Goal: Task Accomplishment & Management: Manage account settings

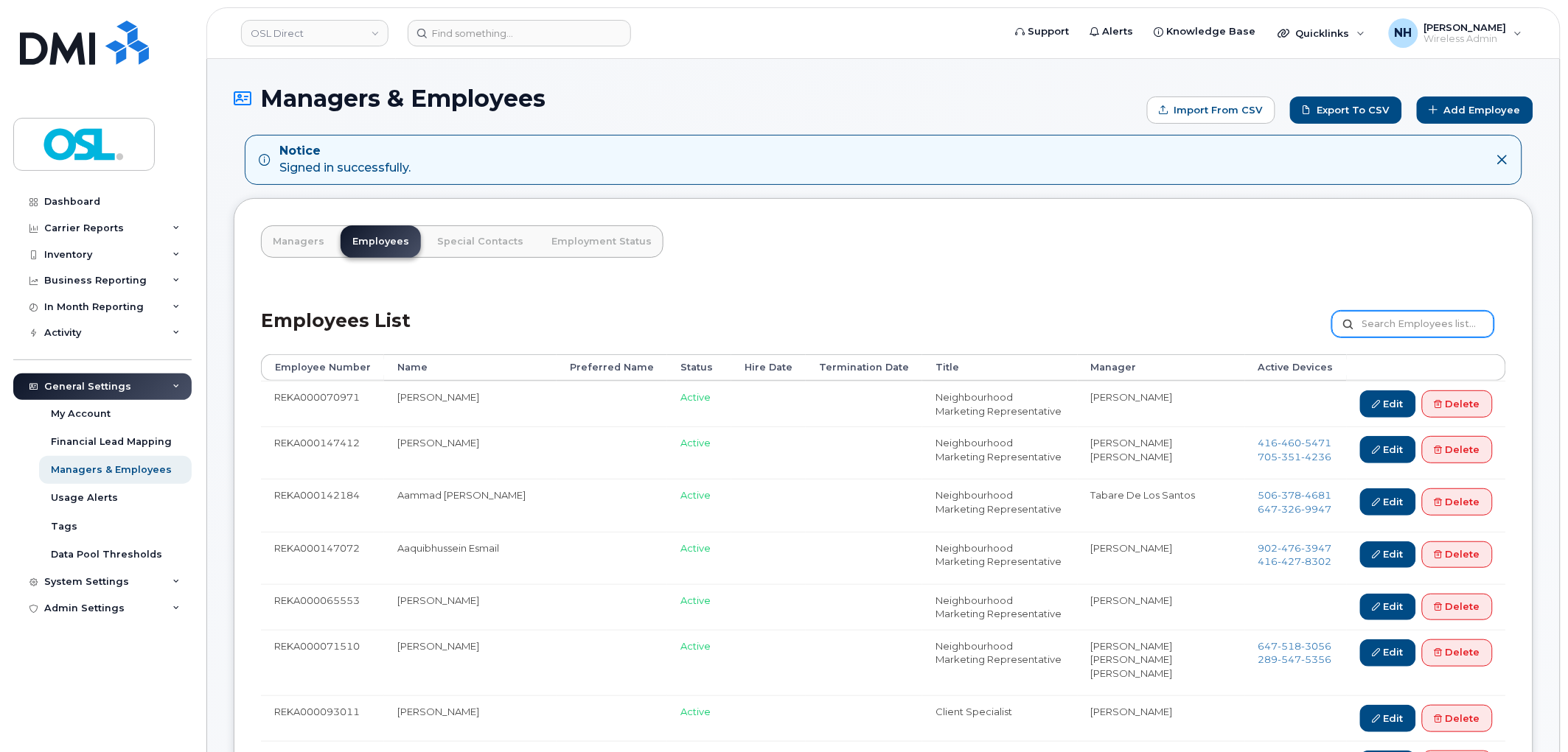
click at [1421, 326] on input "text" at bounding box center [1413, 325] width 162 height 27
paste input "REKA000070676"
type input "REKA000070676"
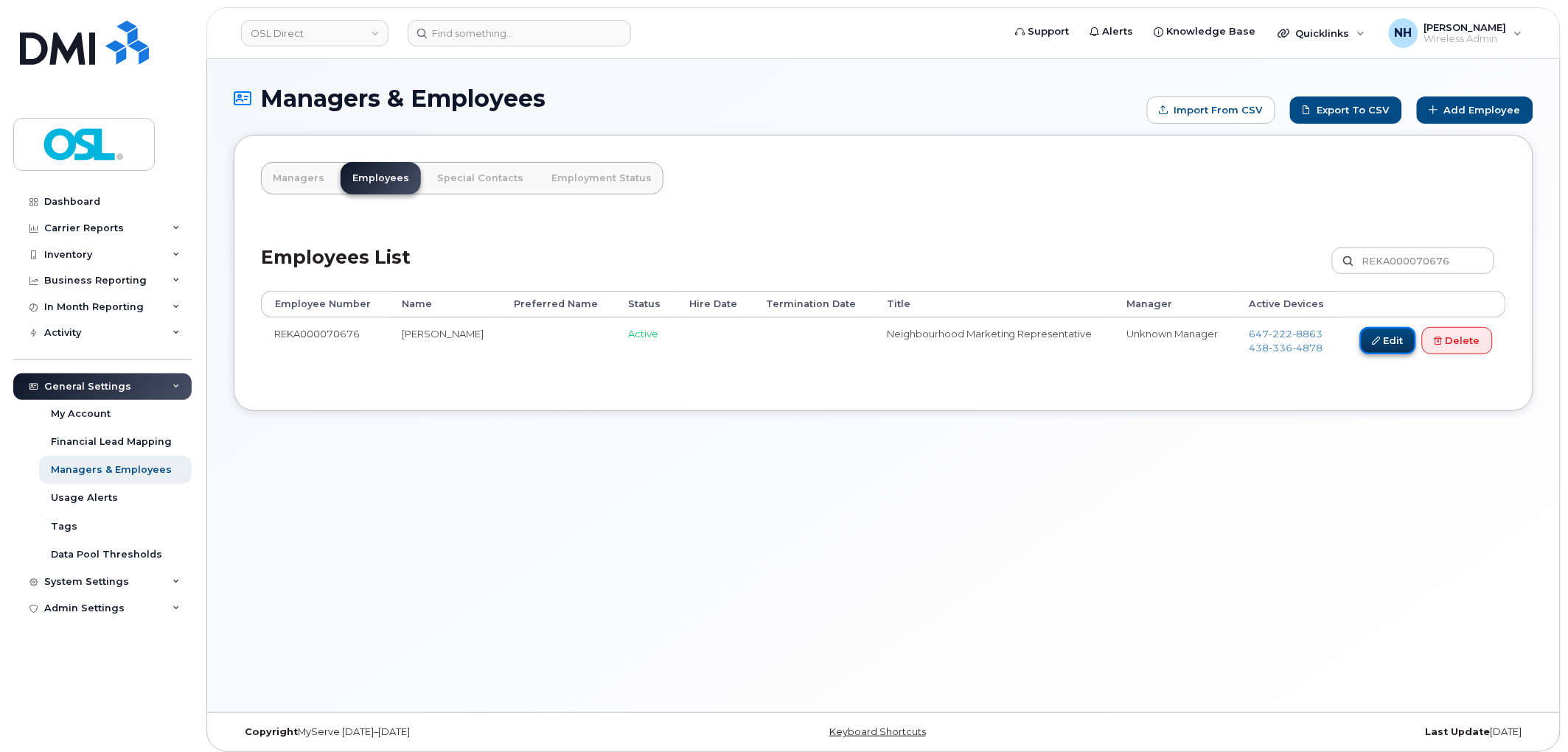
click at [1373, 344] on icon at bounding box center [1376, 340] width 8 height 8
drag, startPoint x: 1373, startPoint y: 344, endPoint x: 464, endPoint y: 89, distance: 944.1
click at [1373, 343] on icon at bounding box center [1376, 340] width 8 height 8
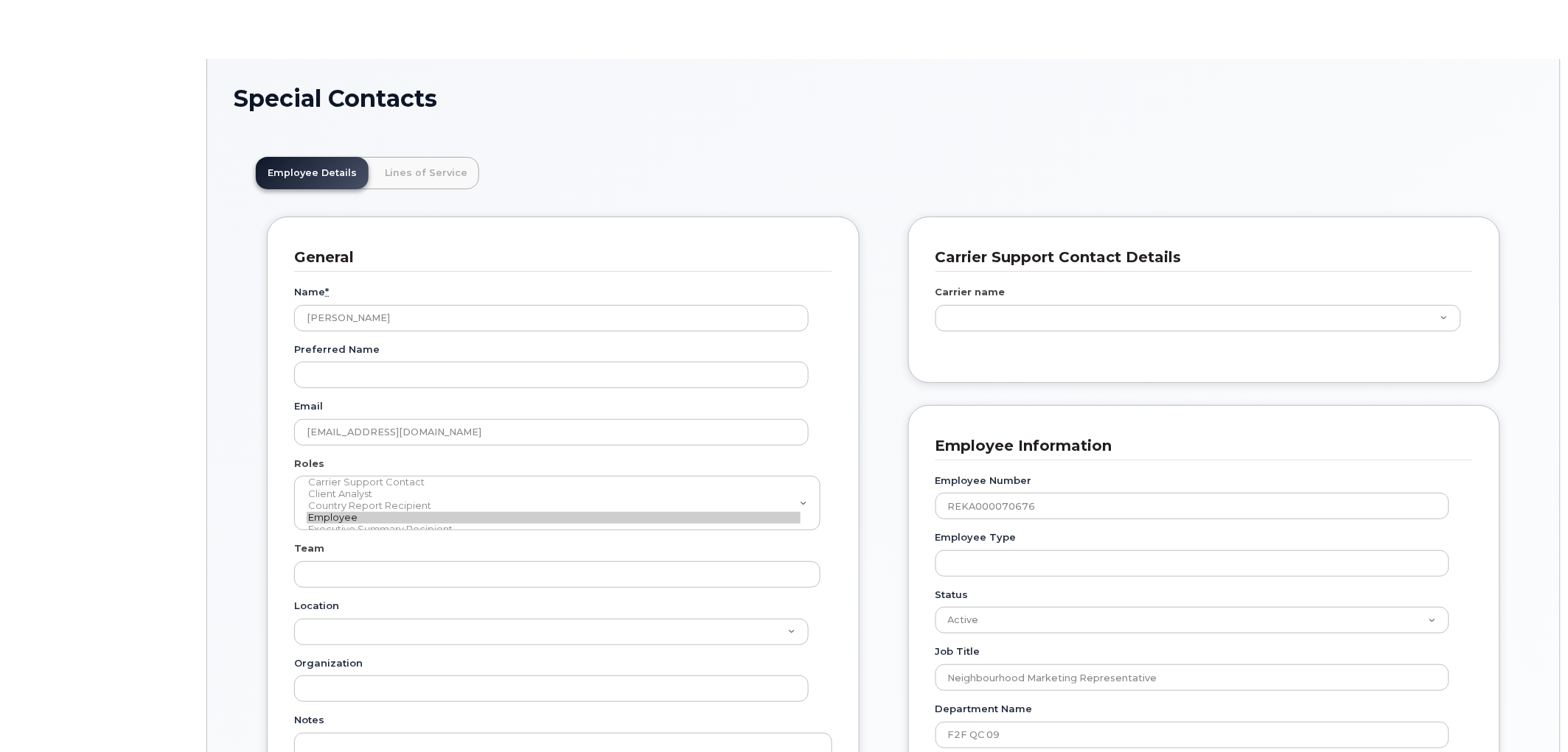
scroll to position [45, 0]
type input "3358032"
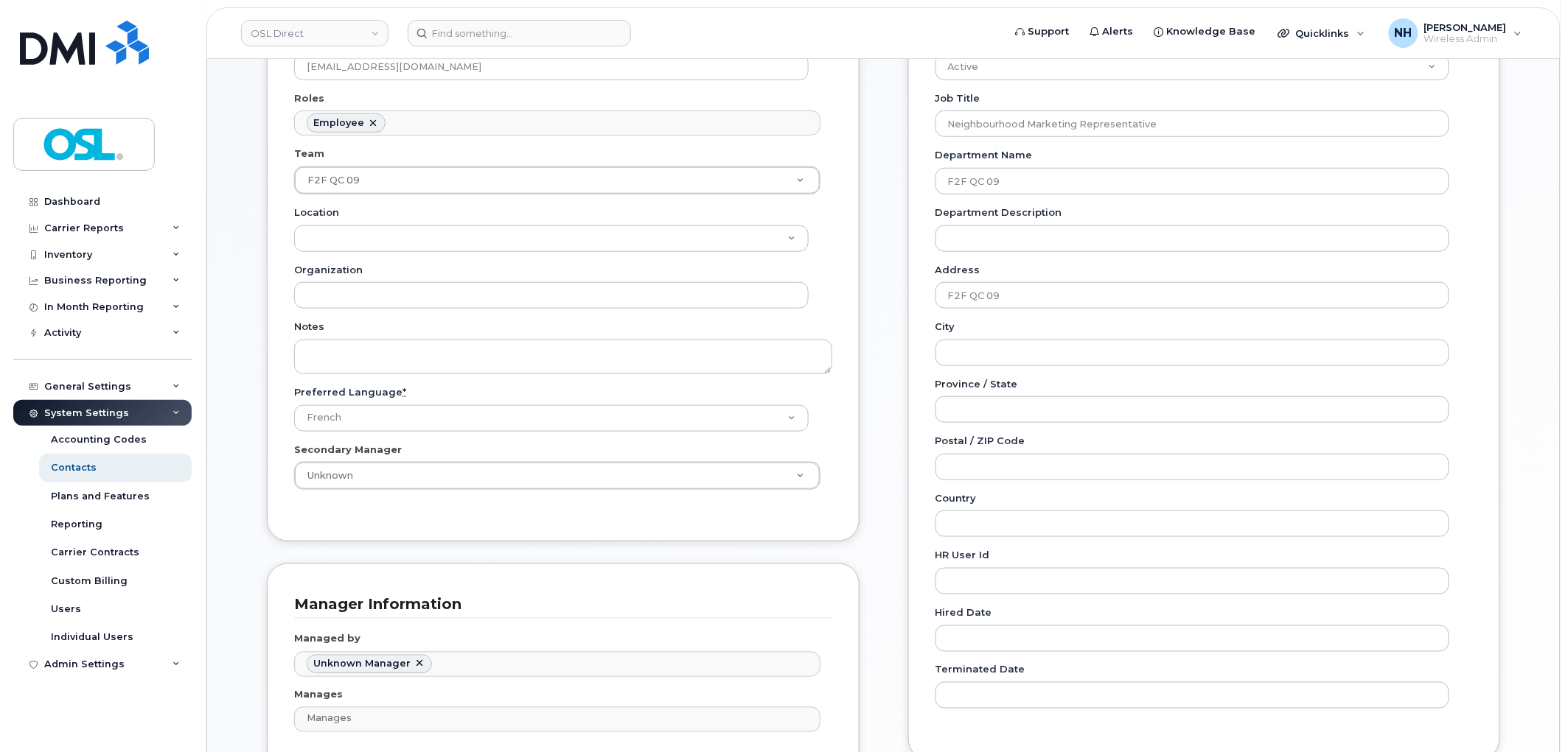
scroll to position [409, 0]
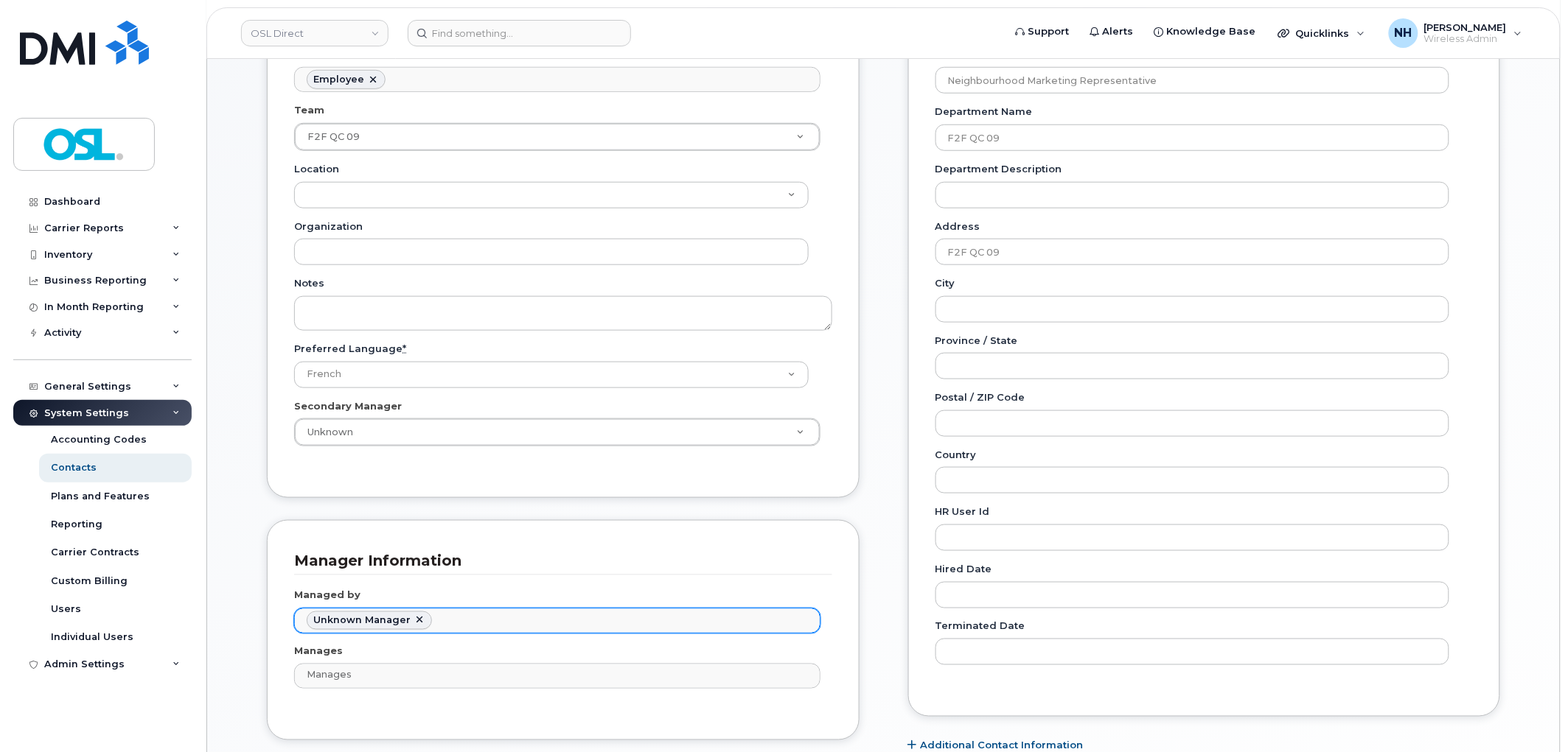
click at [413, 620] on link at bounding box center [419, 621] width 12 height 12
type input "Managed by"
click at [385, 620] on input "text" at bounding box center [559, 620] width 512 height 21
type input "floren"
type input "Managed by"
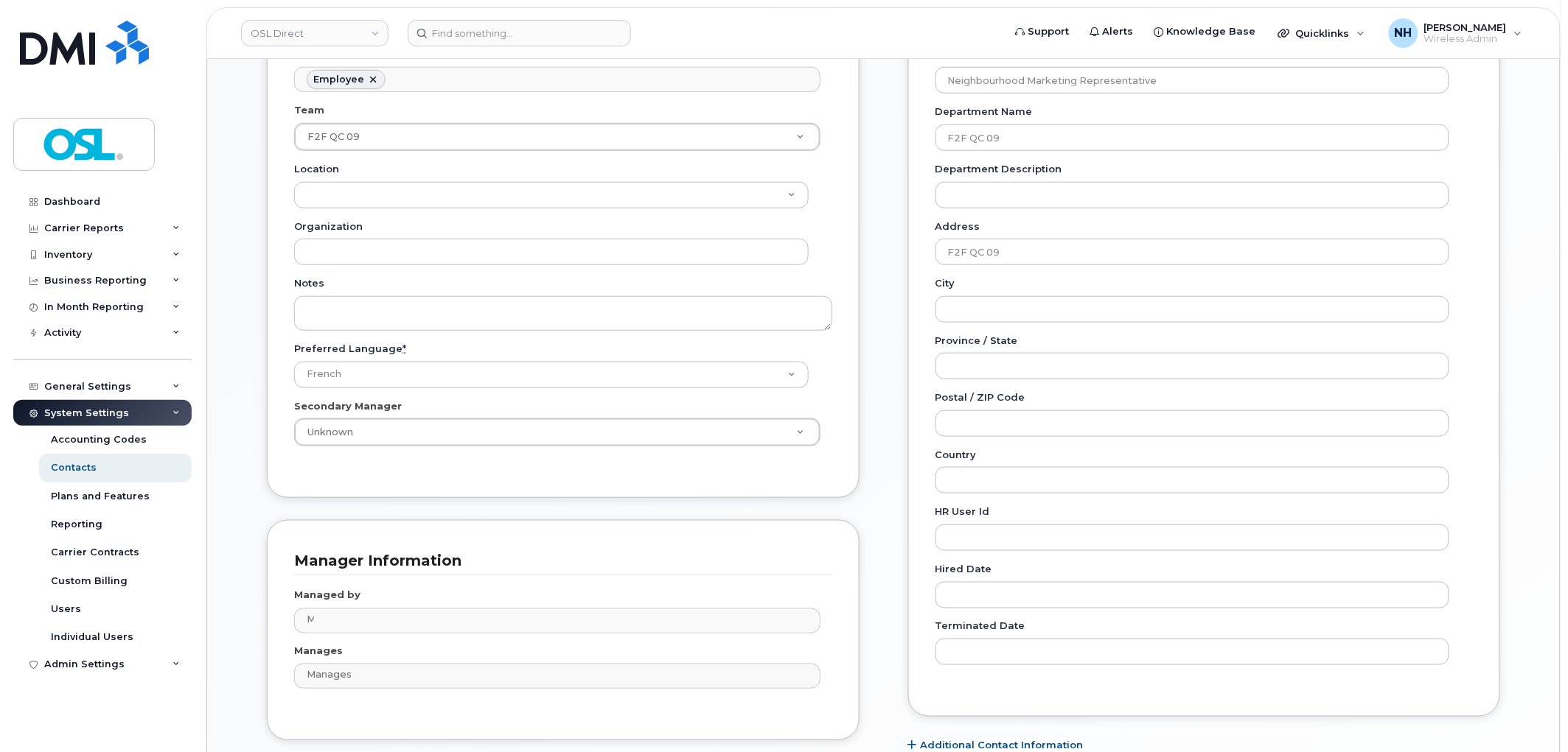
click at [363, 606] on div "Managed by Managed by" at bounding box center [563, 611] width 538 height 45
click at [363, 623] on input "text" at bounding box center [559, 620] width 512 height 21
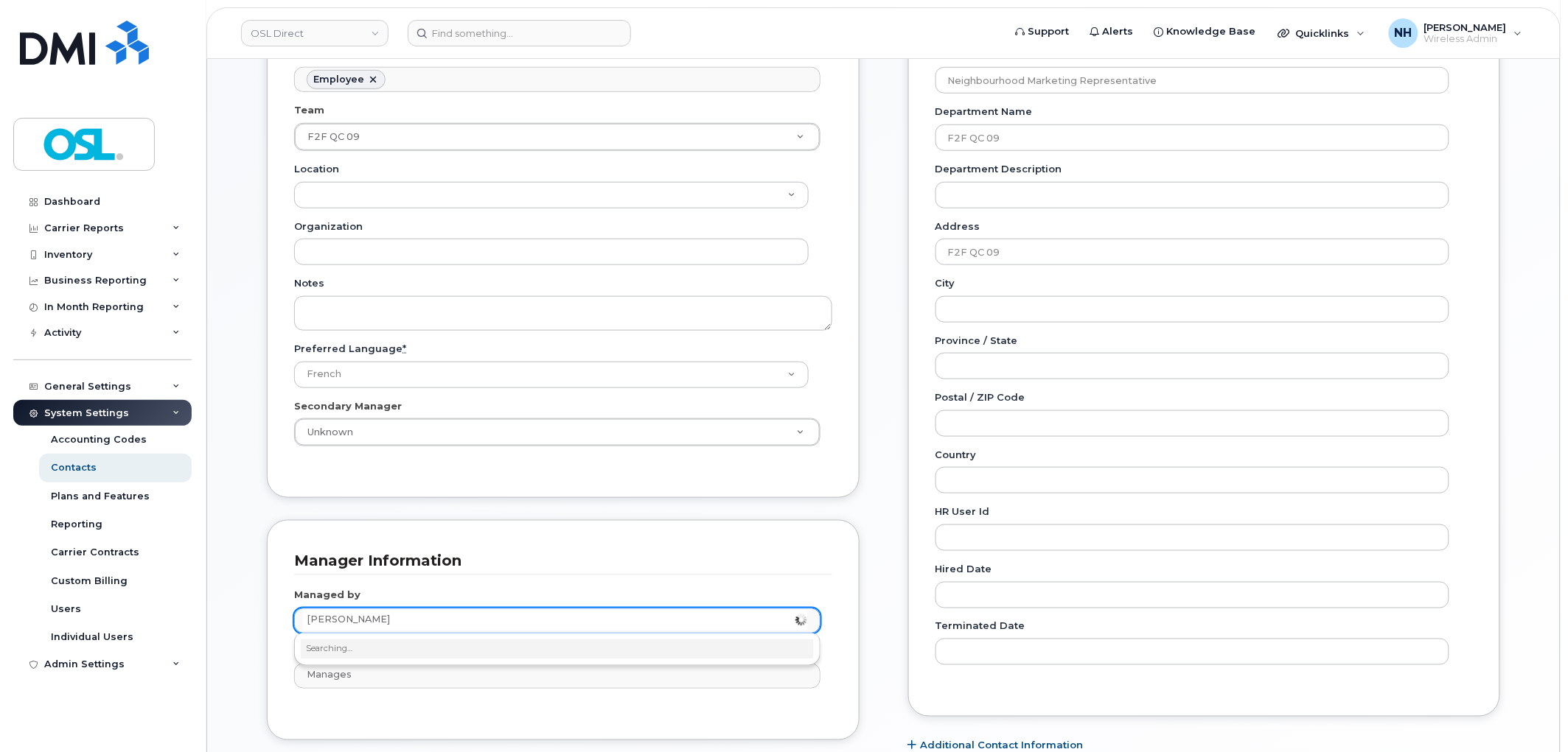
type input "flore"
type input "fio"
type input "2376499"
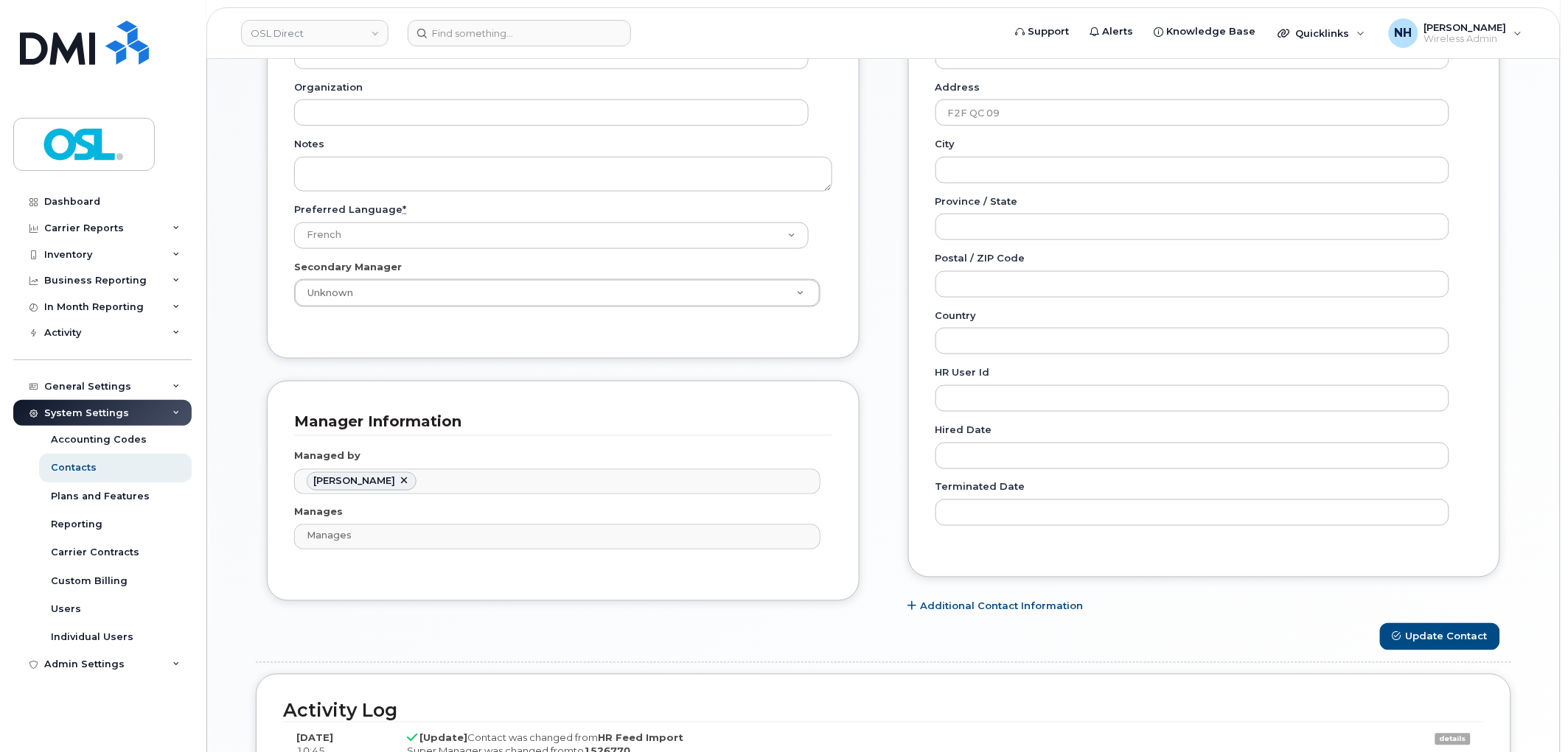
scroll to position [769, 0]
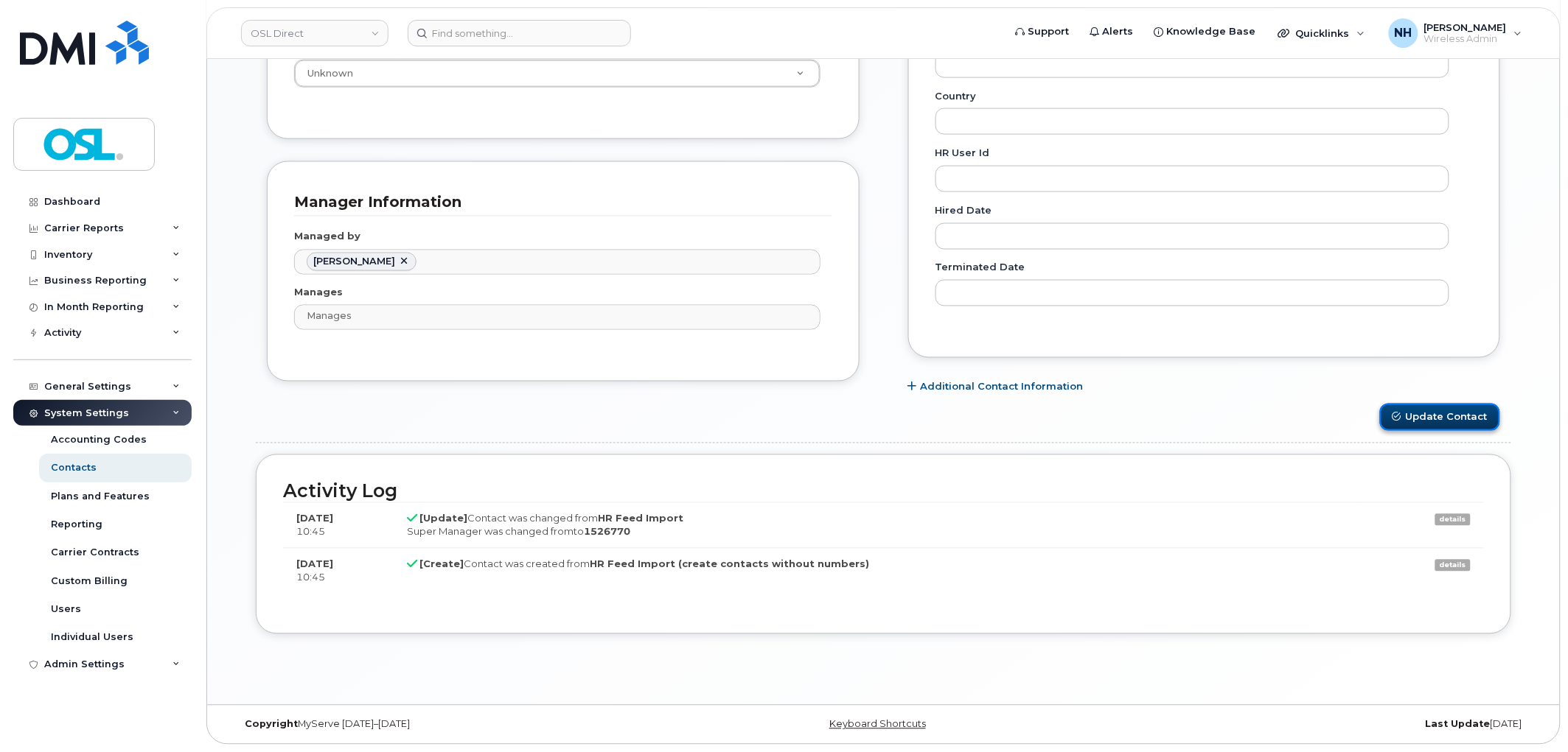
click at [1433, 408] on button "Update Contact" at bounding box center [1439, 417] width 120 height 28
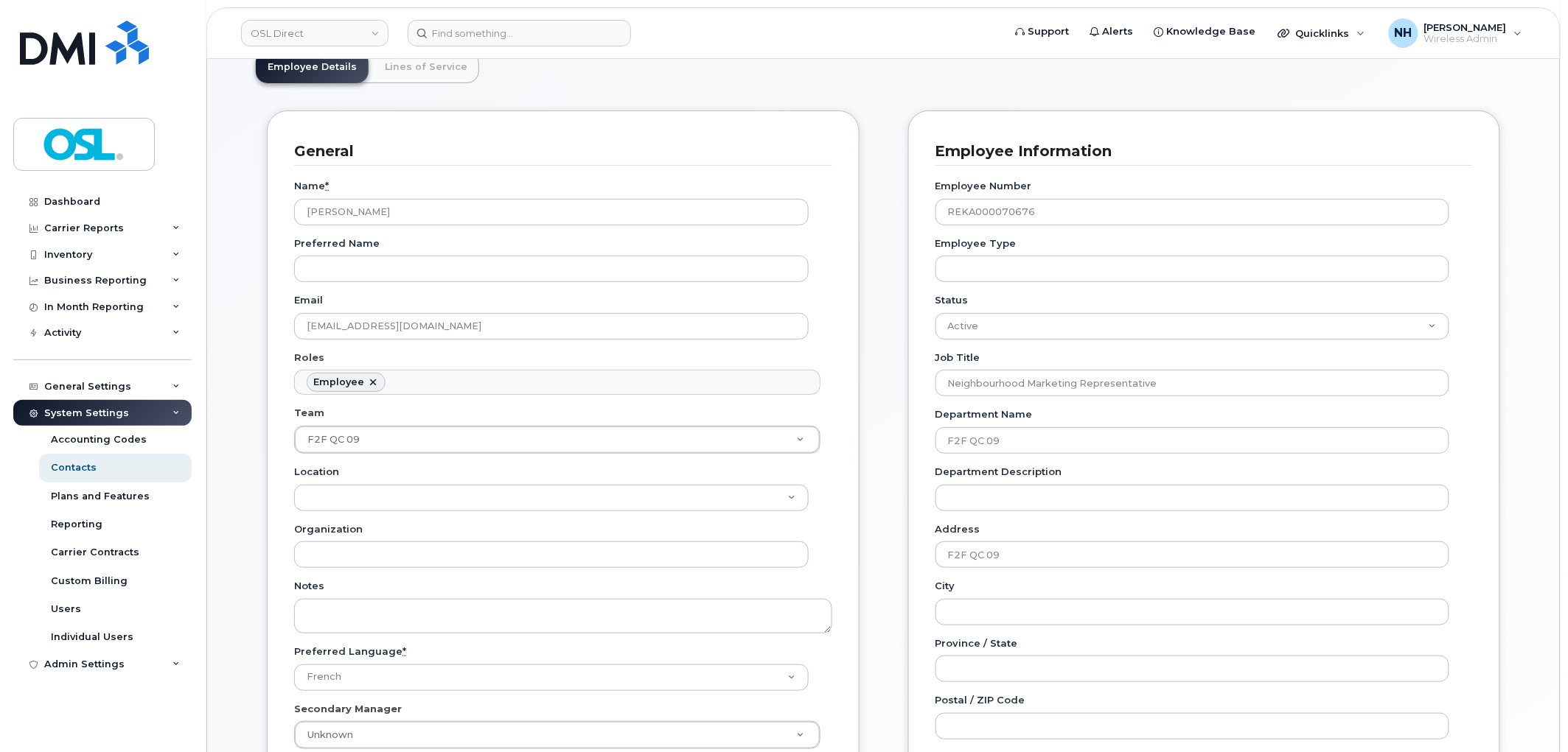
scroll to position [0, 0]
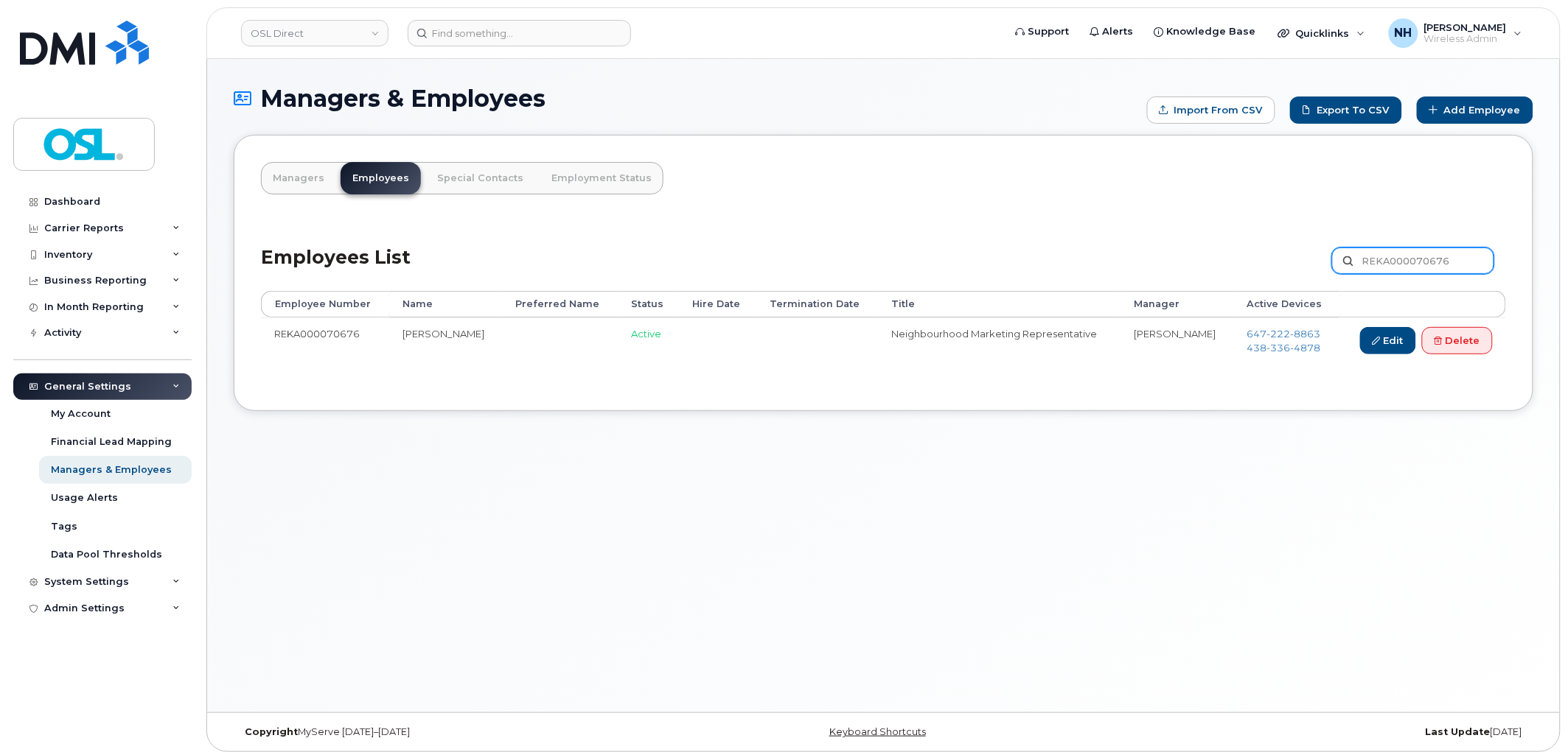
click at [1387, 260] on input "REKA000070676" at bounding box center [1413, 261] width 162 height 27
paste input "[PERSON_NAME]"
type input "[PERSON_NAME]"
click at [1370, 350] on link "Edit" at bounding box center [1388, 341] width 56 height 28
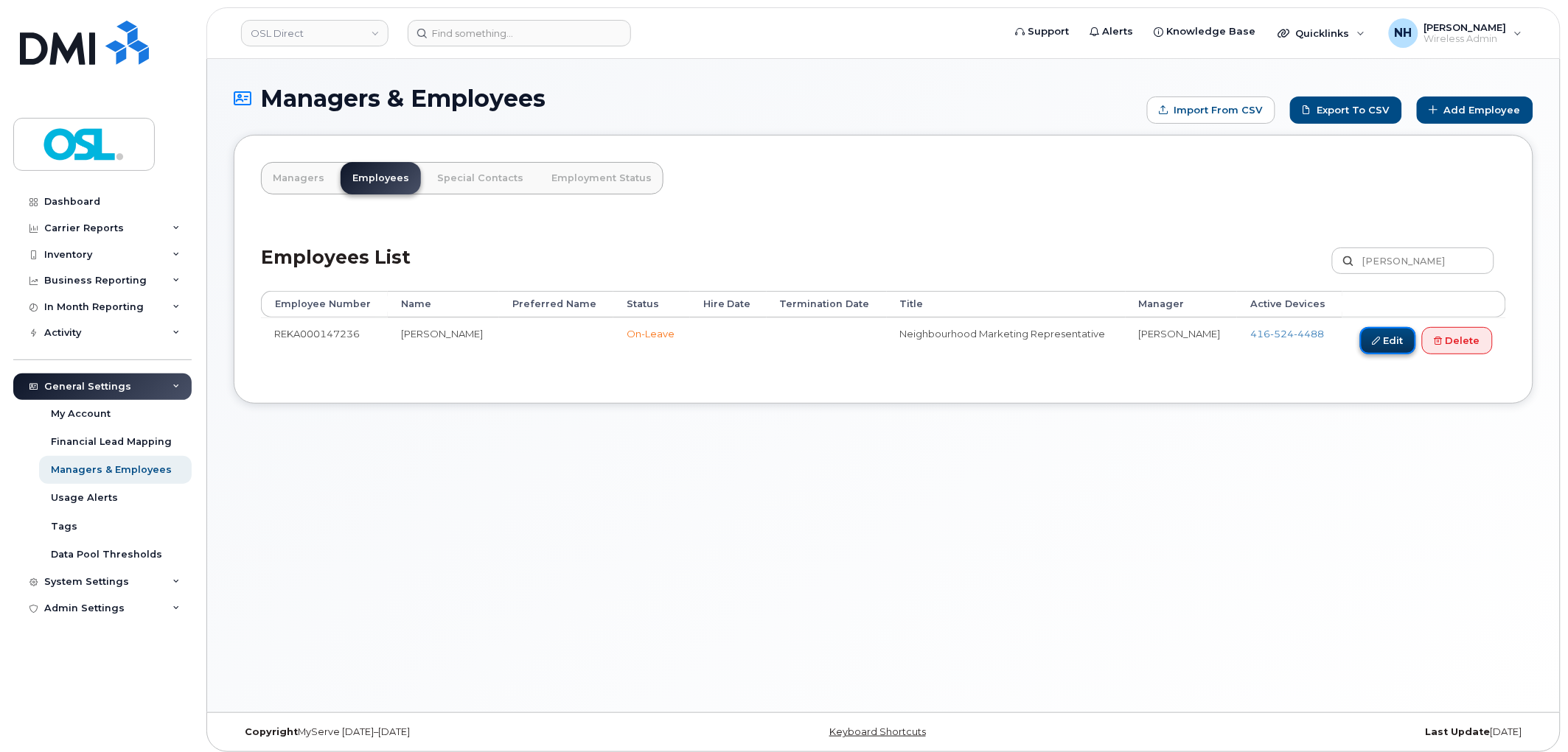
click at [1370, 350] on link "Edit" at bounding box center [1388, 341] width 56 height 28
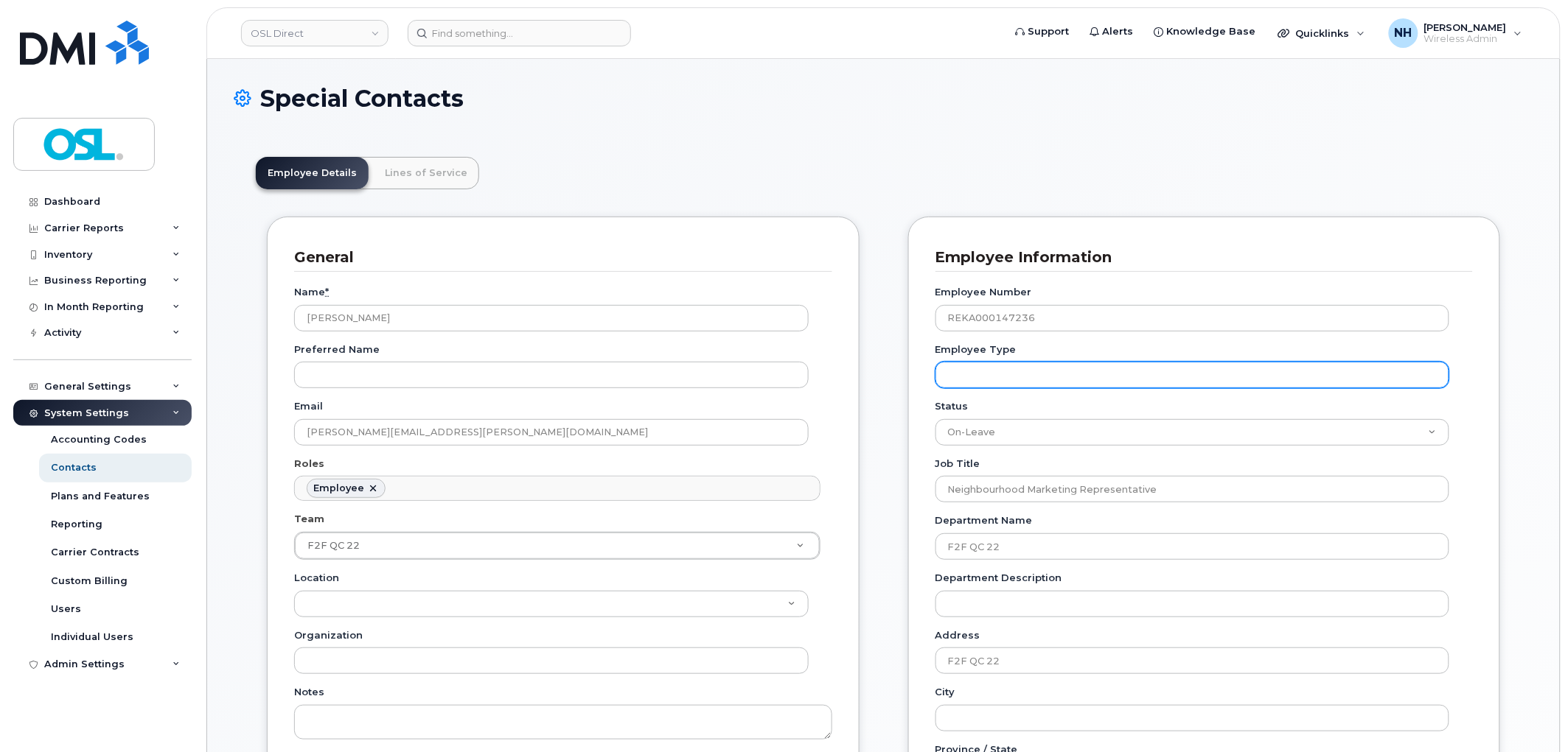
scroll to position [45, 0]
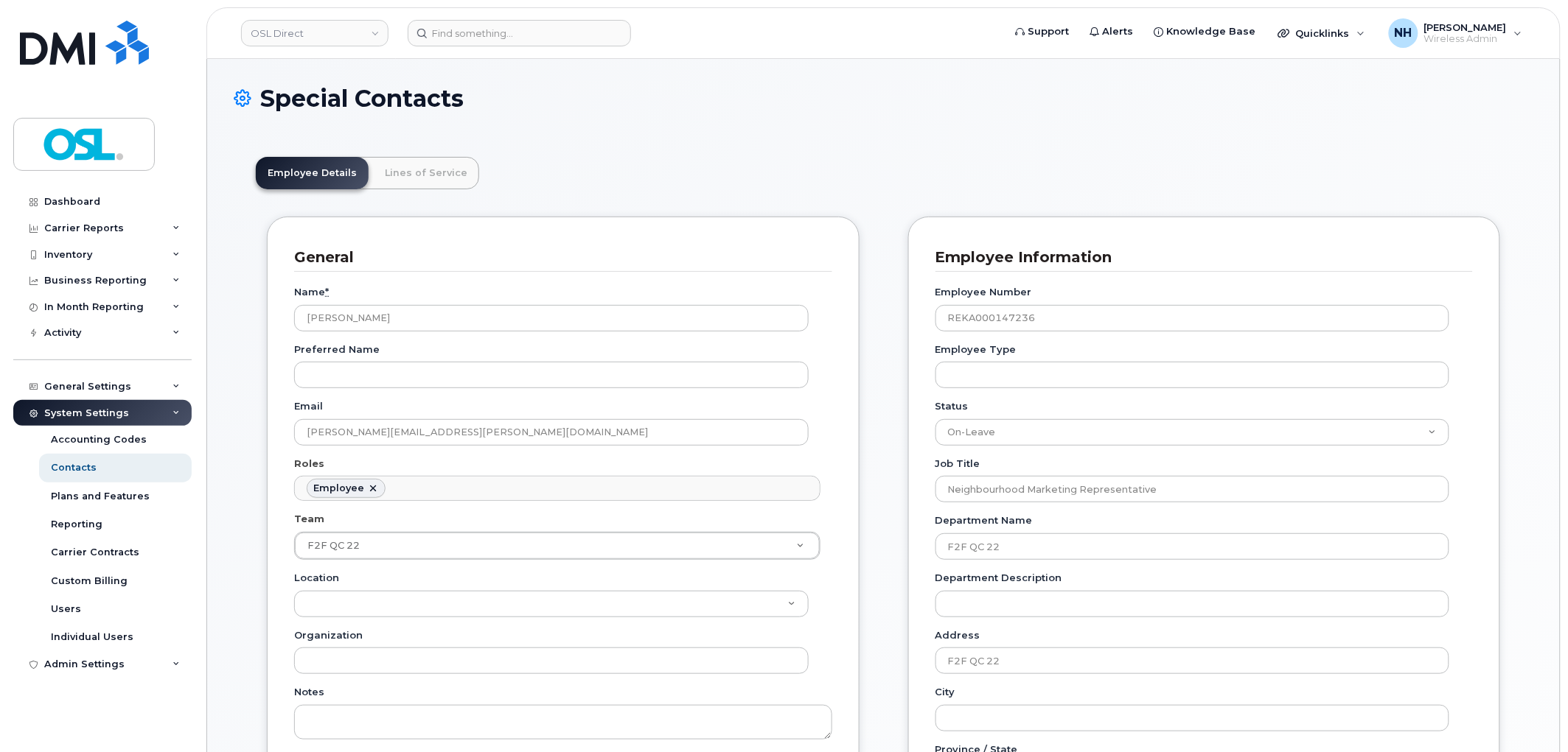
click at [972, 446] on div "Employee Number REKA000147236 Employee Type Status Active On-Leave Long Term Sh…" at bounding box center [1204, 685] width 538 height 827
click at [975, 441] on select "Active On-Leave Long Term Short Term Maternity Leave Temp Layoff Inactive" at bounding box center [1192, 433] width 514 height 27
select select "active"
click at [935, 419] on select "Active On-Leave Long Term Short Term Maternity Leave Temp Layoff Inactive" at bounding box center [1192, 433] width 514 height 27
click at [897, 510] on div "Carrier Support Contact Details Carrier name Carrier name Carrier name Internat…" at bounding box center [1204, 694] width 615 height 954
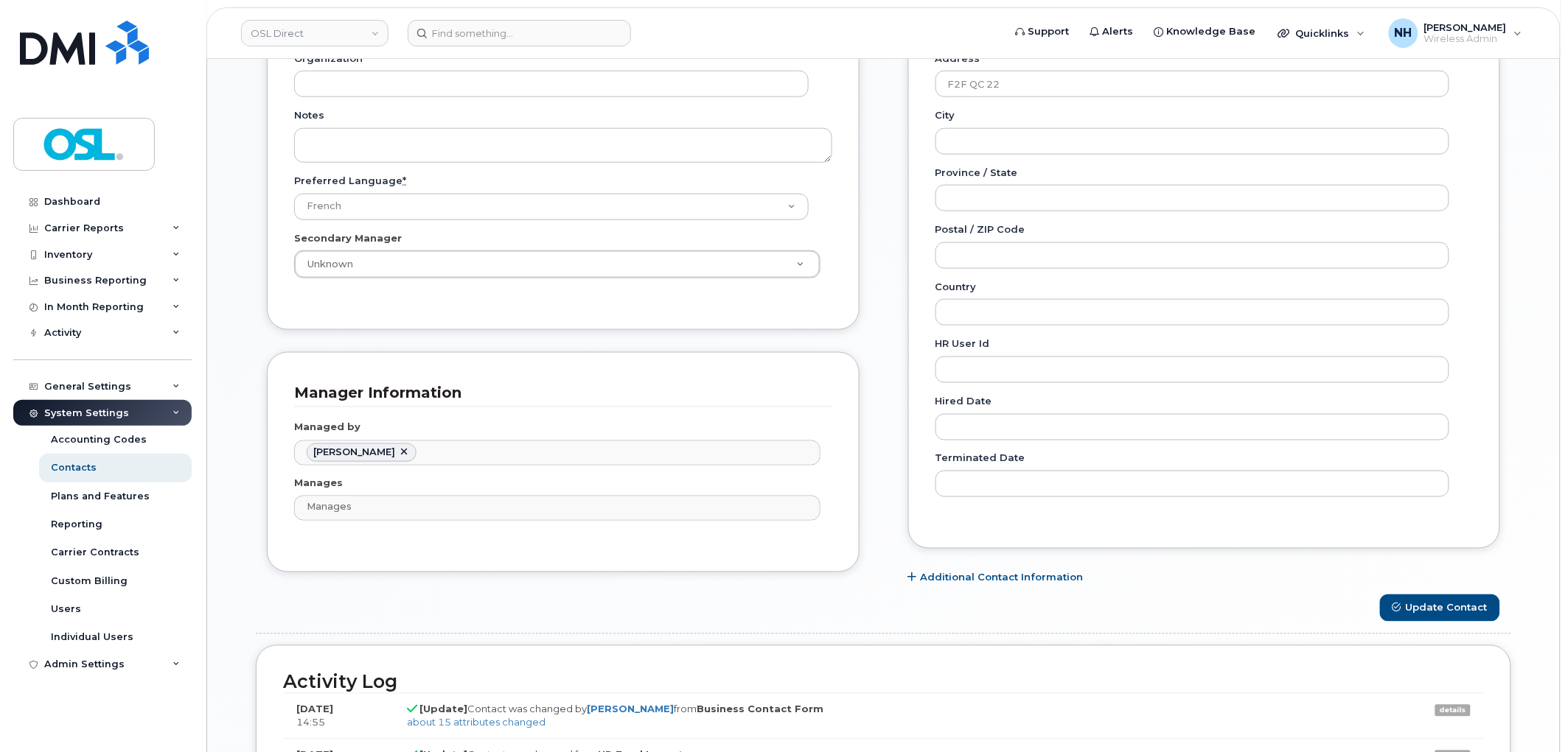
scroll to position [737, 0]
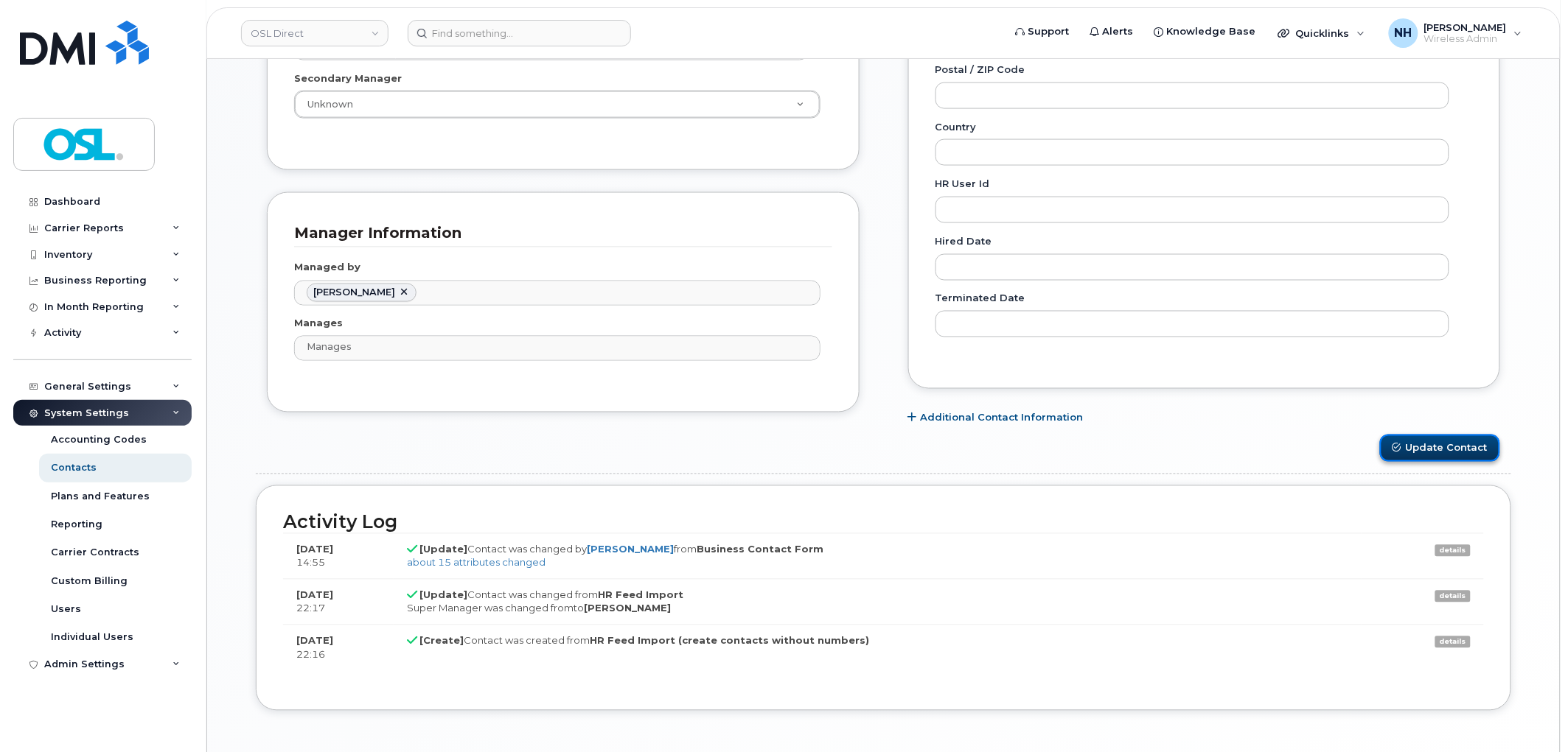
click at [1428, 439] on button "Update Contact" at bounding box center [1439, 448] width 120 height 28
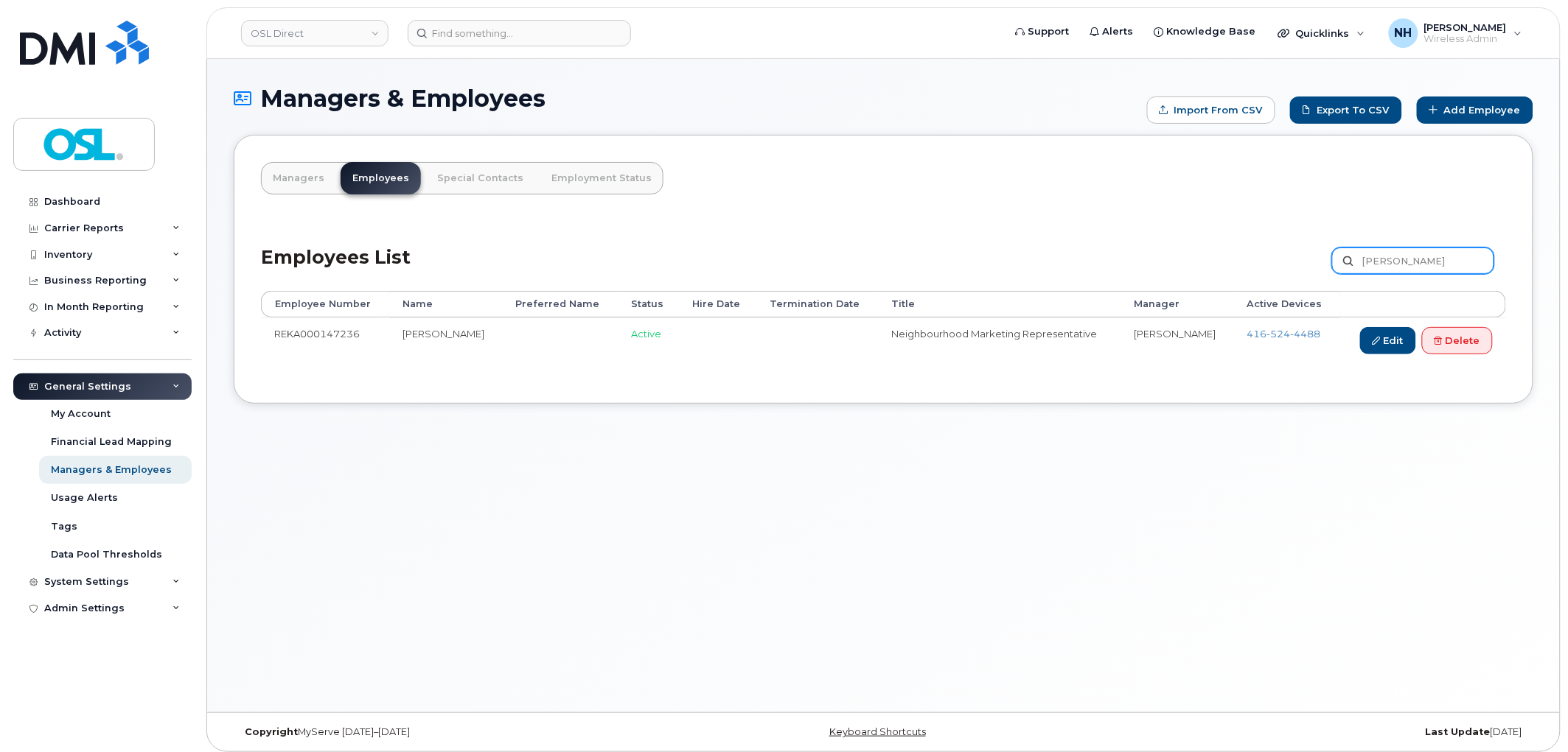
click at [1436, 261] on input "Vaillancourt" at bounding box center [1413, 261] width 162 height 27
paste input "raluta"
type input "raluta"
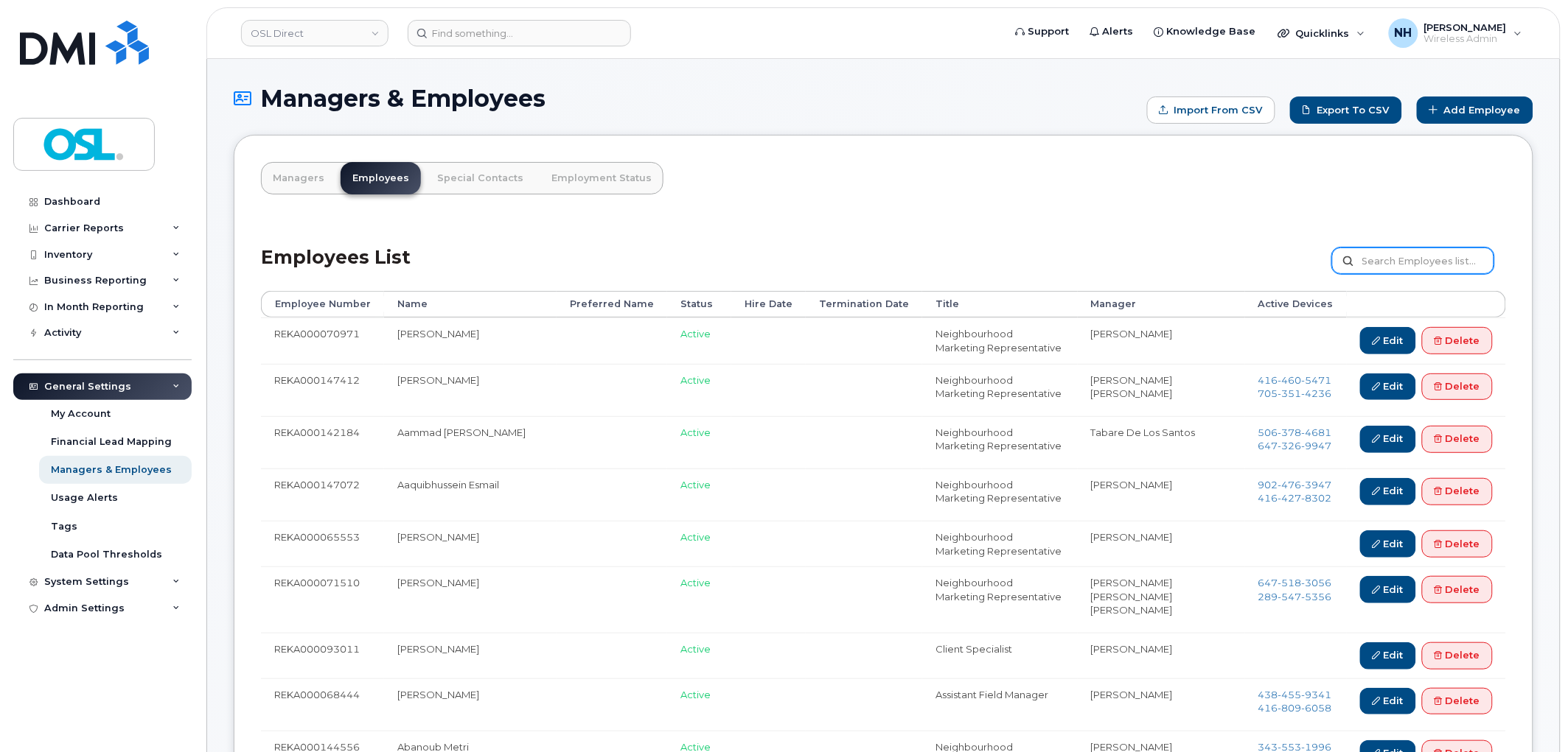
click at [1394, 256] on input "text" at bounding box center [1413, 261] width 162 height 27
paste input "Talla"
type input "Talla"
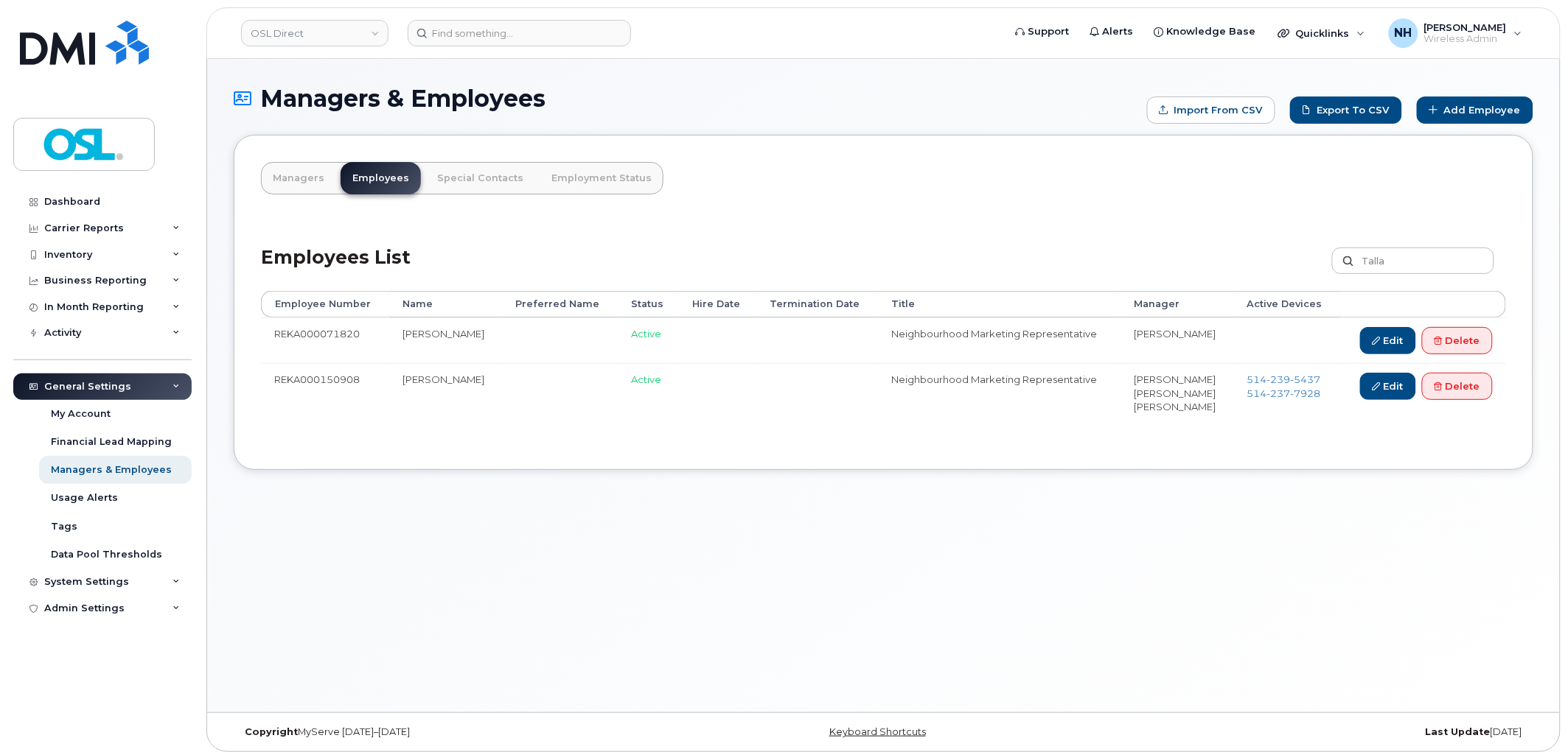
click at [690, 513] on div "Managers & Employees Import from CSV Export to CSV Add Employee Managers Employ…" at bounding box center [884, 385] width 1353 height 654
click at [1402, 392] on link "Edit" at bounding box center [1388, 386] width 56 height 28
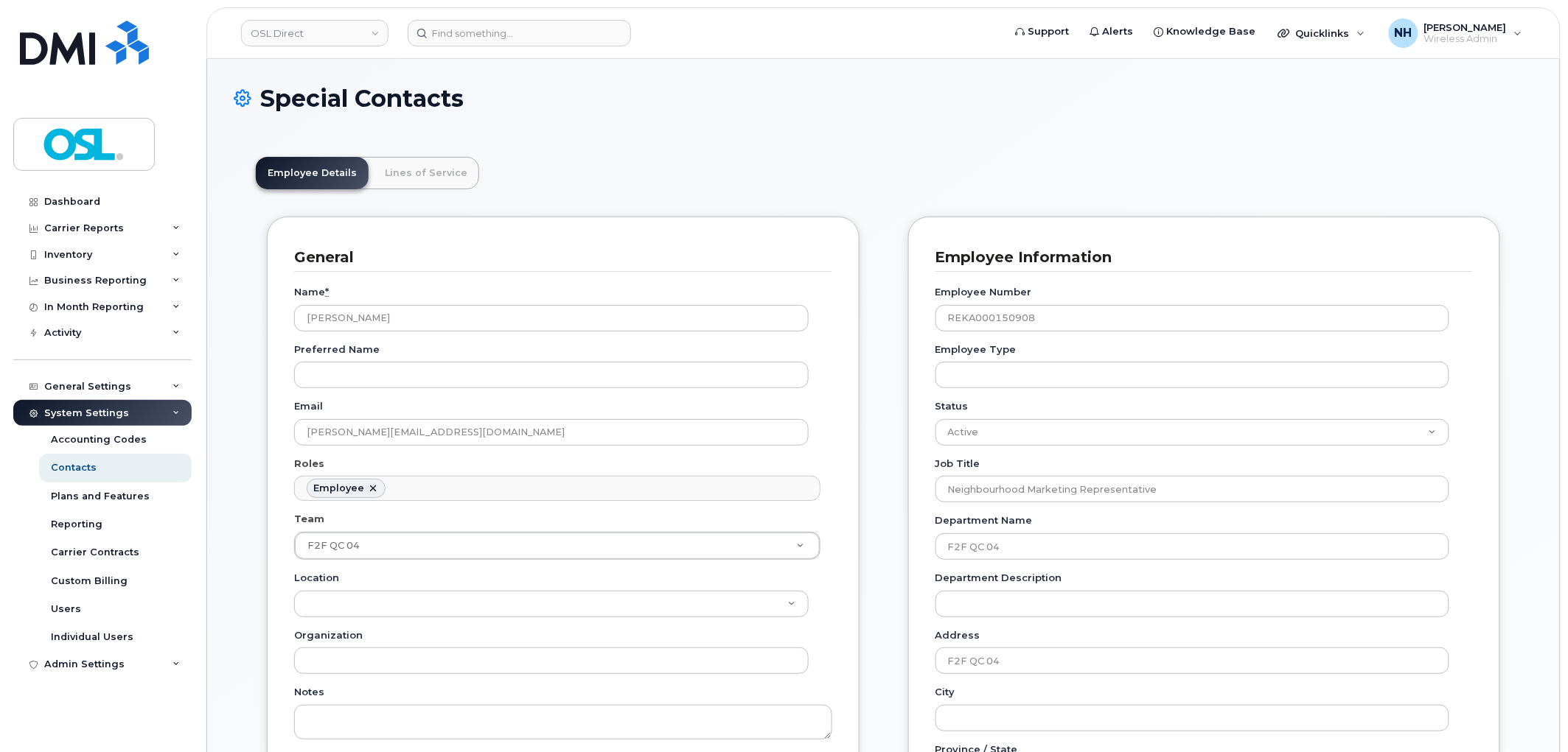
scroll to position [45, 0]
drag, startPoint x: 0, startPoint y: 0, endPoint x: 949, endPoint y: 197, distance: 969.2
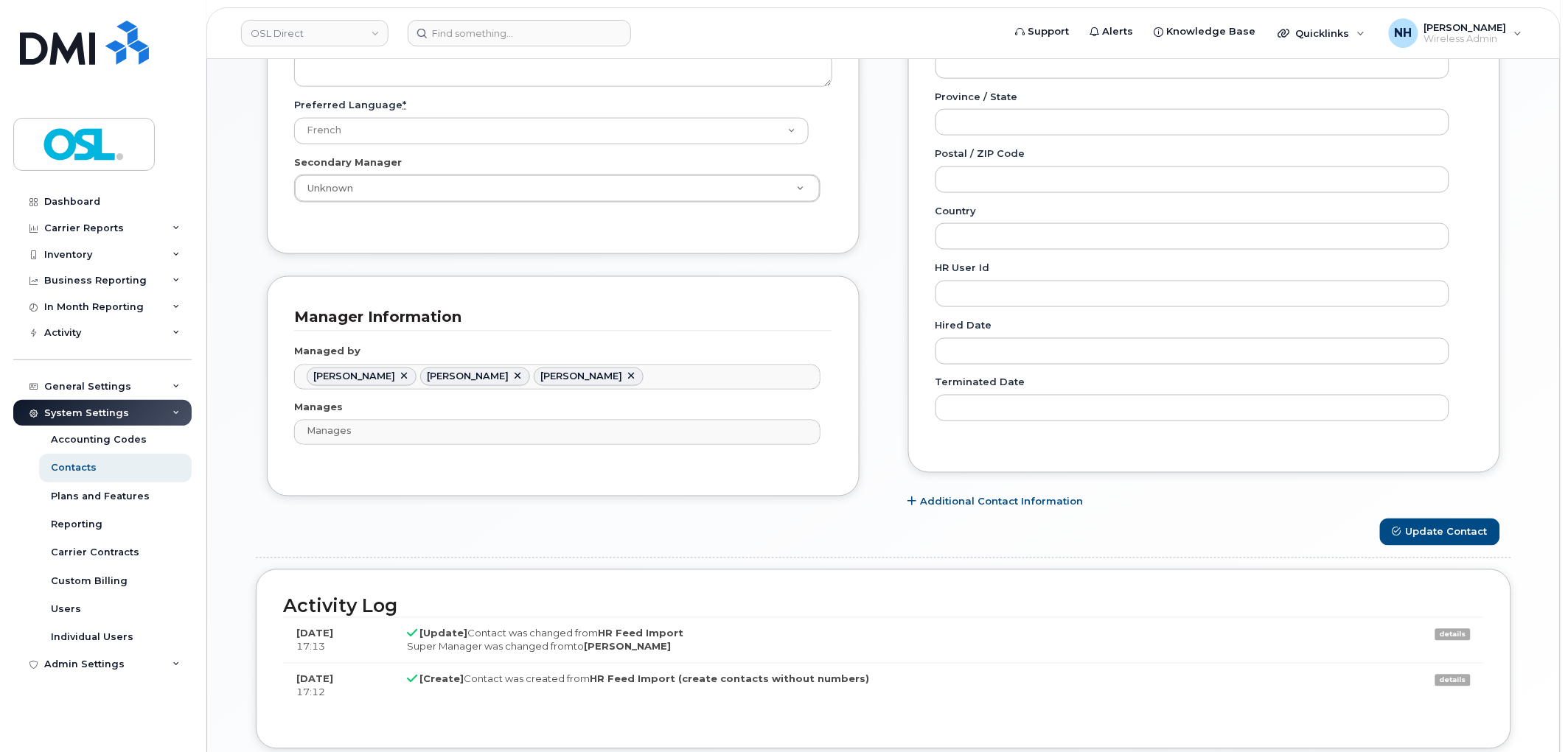
scroll to position [654, 0]
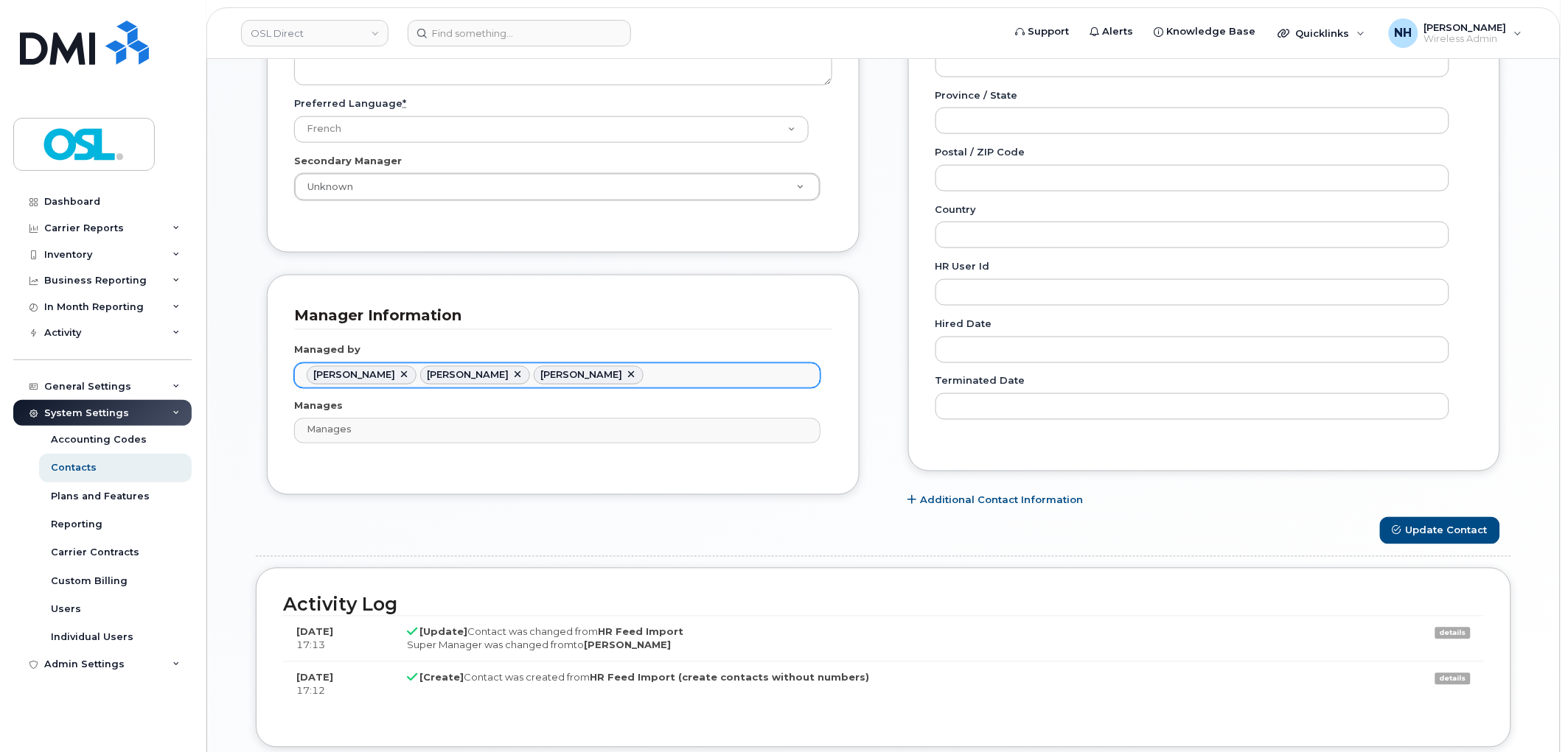
click at [398, 374] on link at bounding box center [403, 376] width 12 height 12
type input "1526215"
click at [377, 374] on span "Navdeep Jolly" at bounding box center [354, 376] width 82 height 11
click at [383, 374] on li "Navdeep Jolly" at bounding box center [361, 375] width 110 height 19
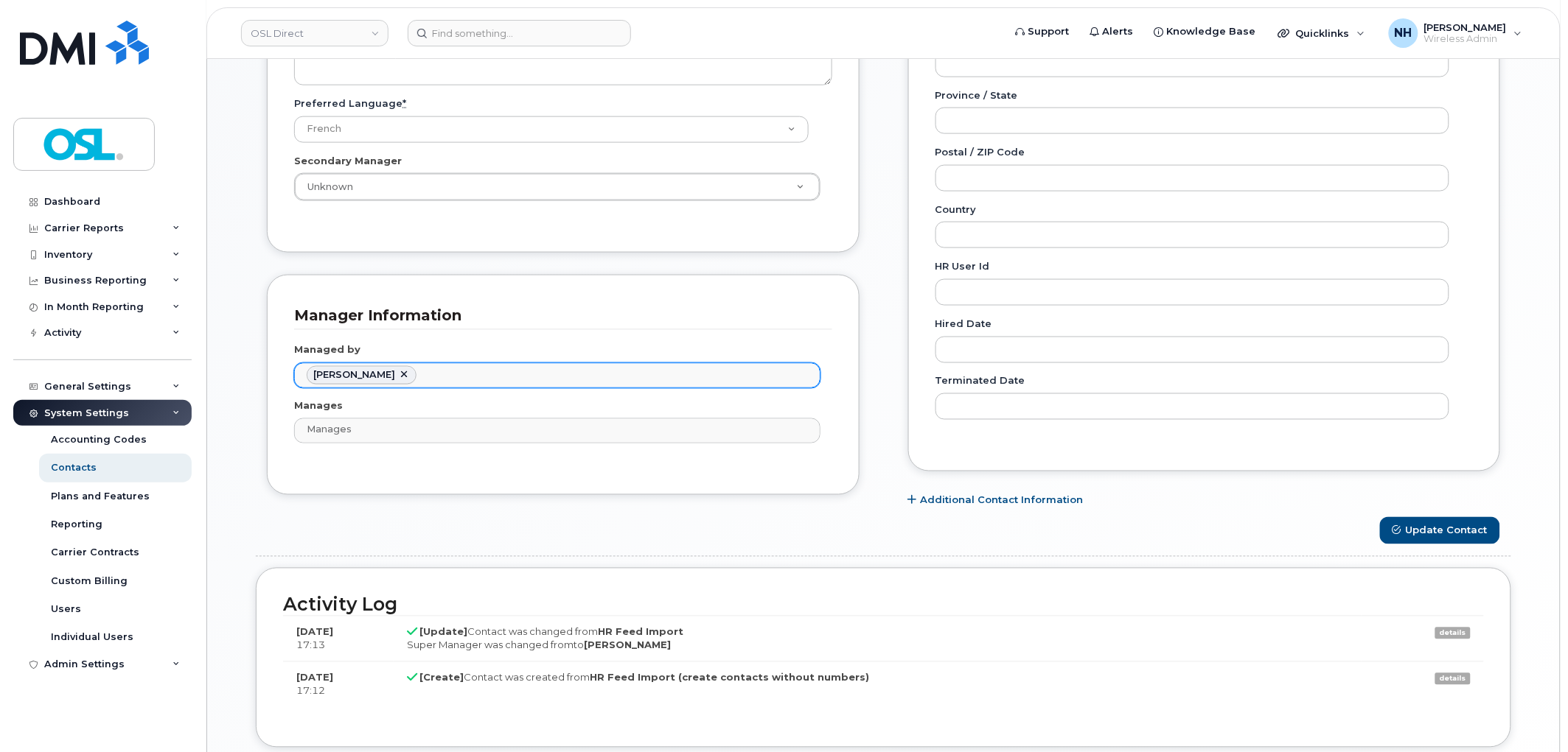
click at [398, 374] on link at bounding box center [403, 376] width 12 height 12
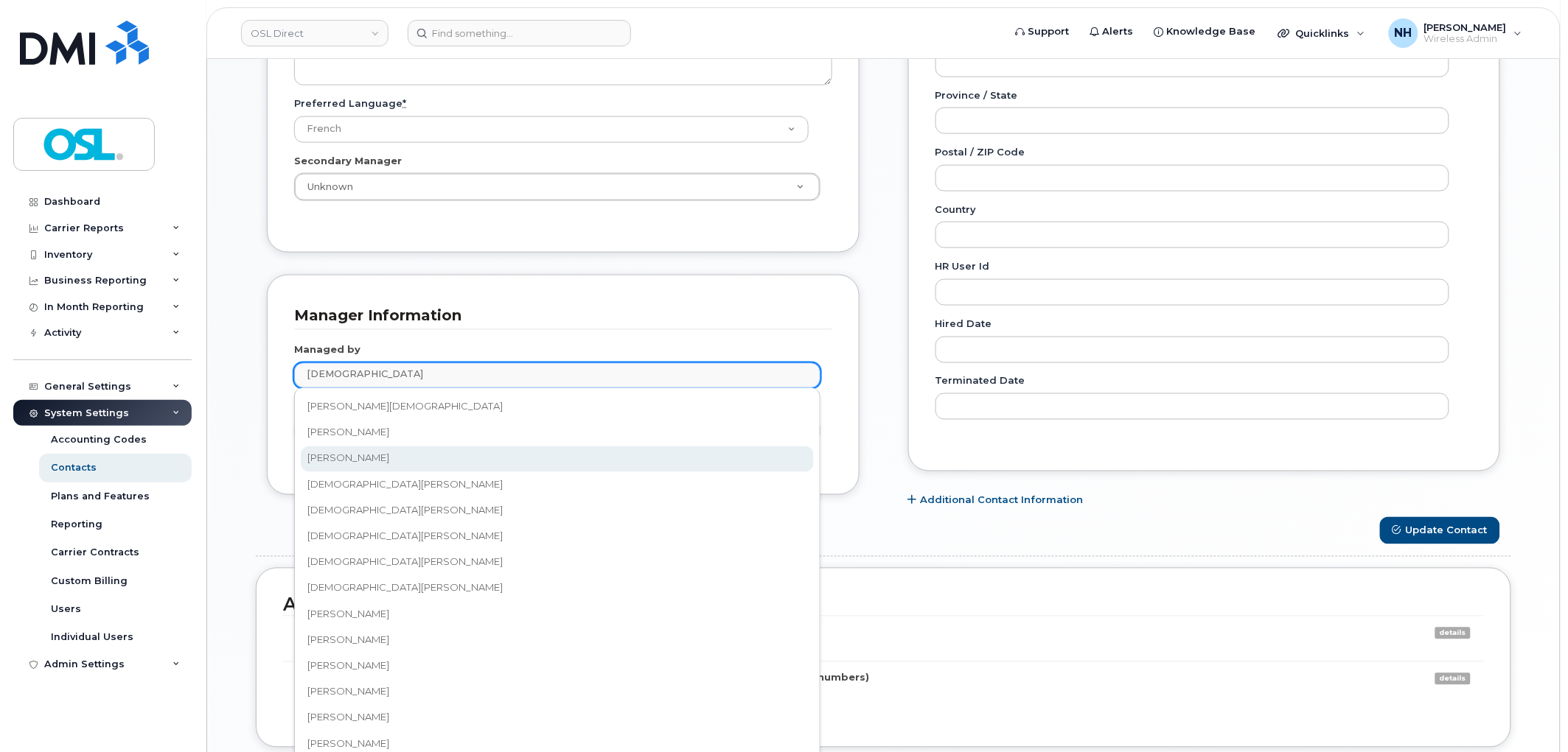
type input "christ"
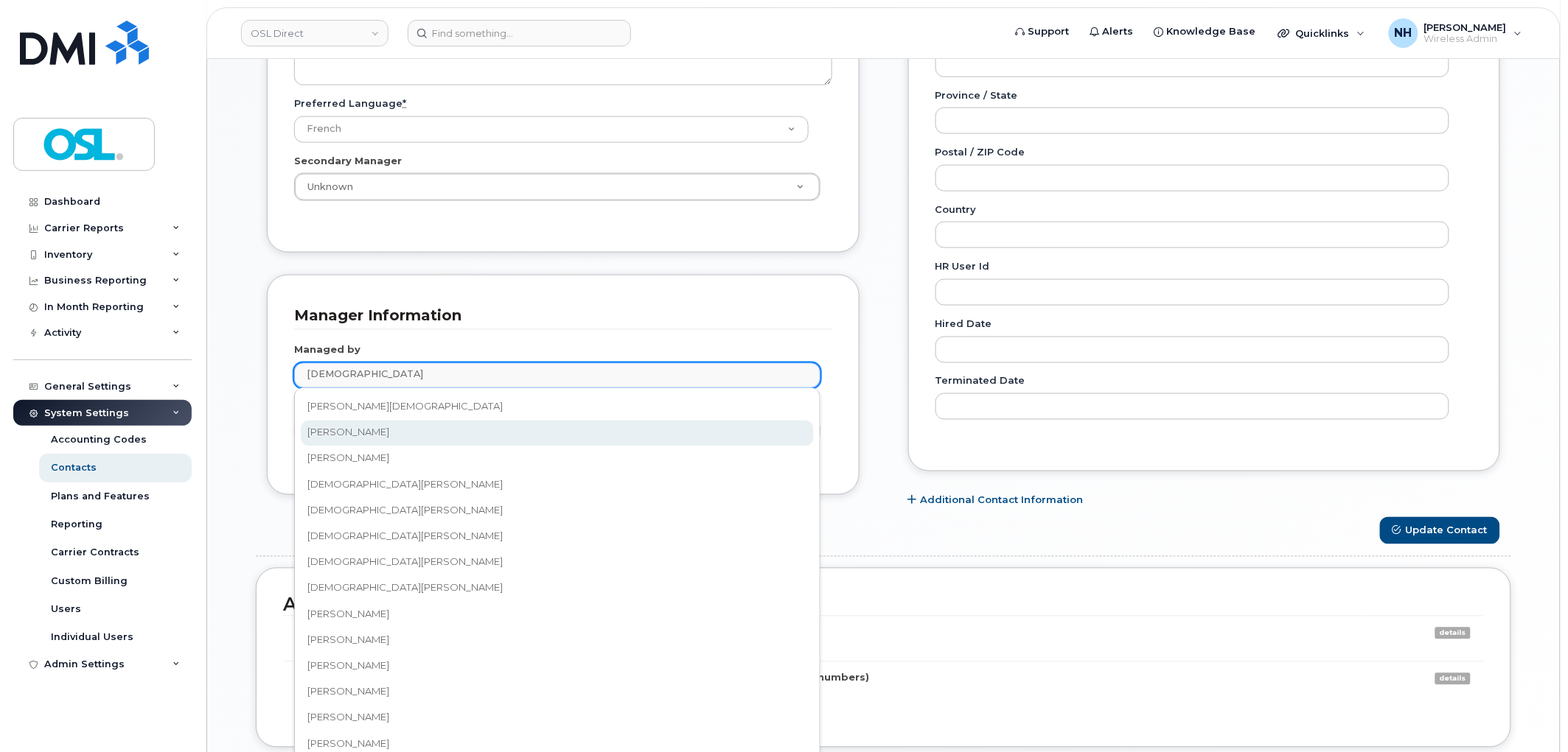
type input "1526821"
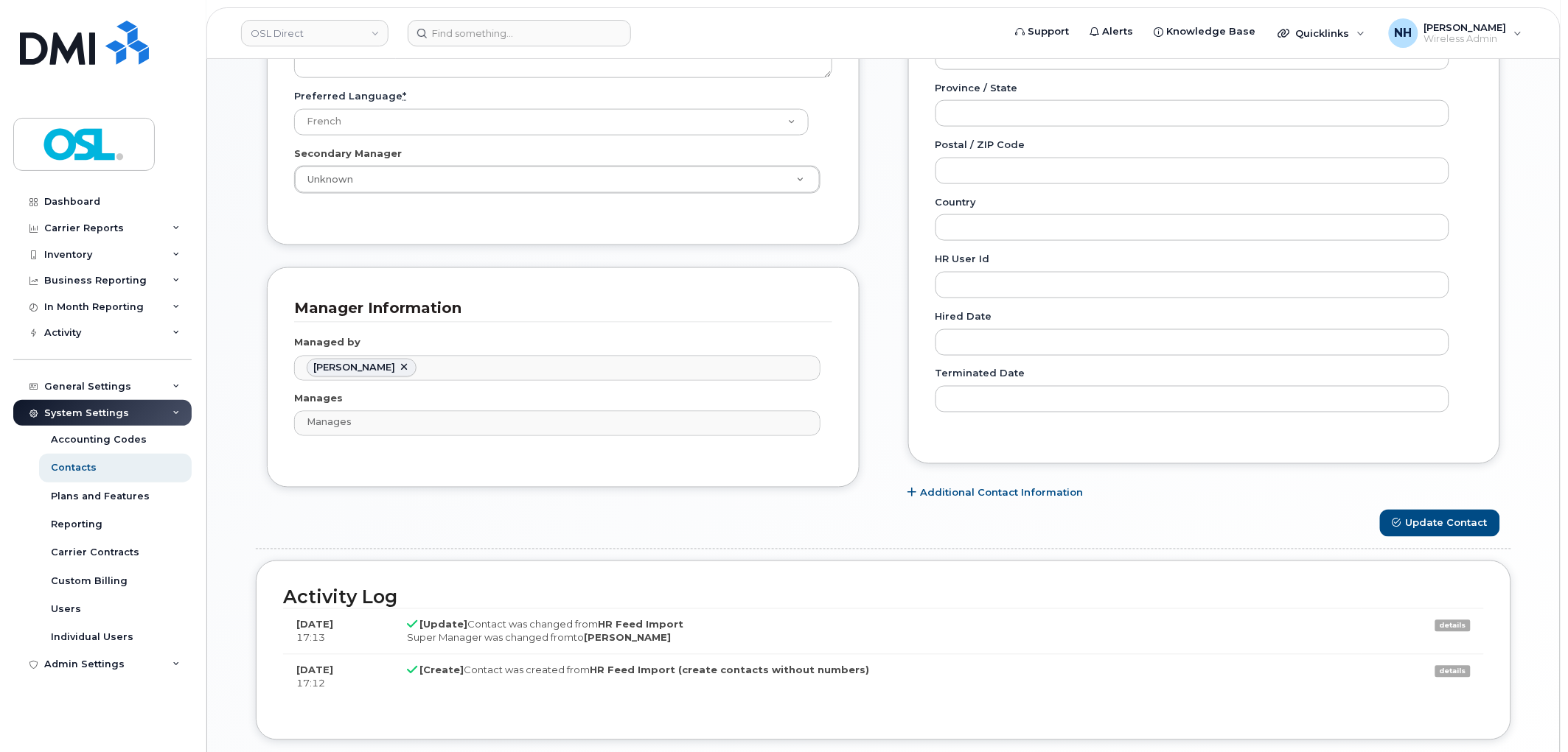
scroll to position [769, 0]
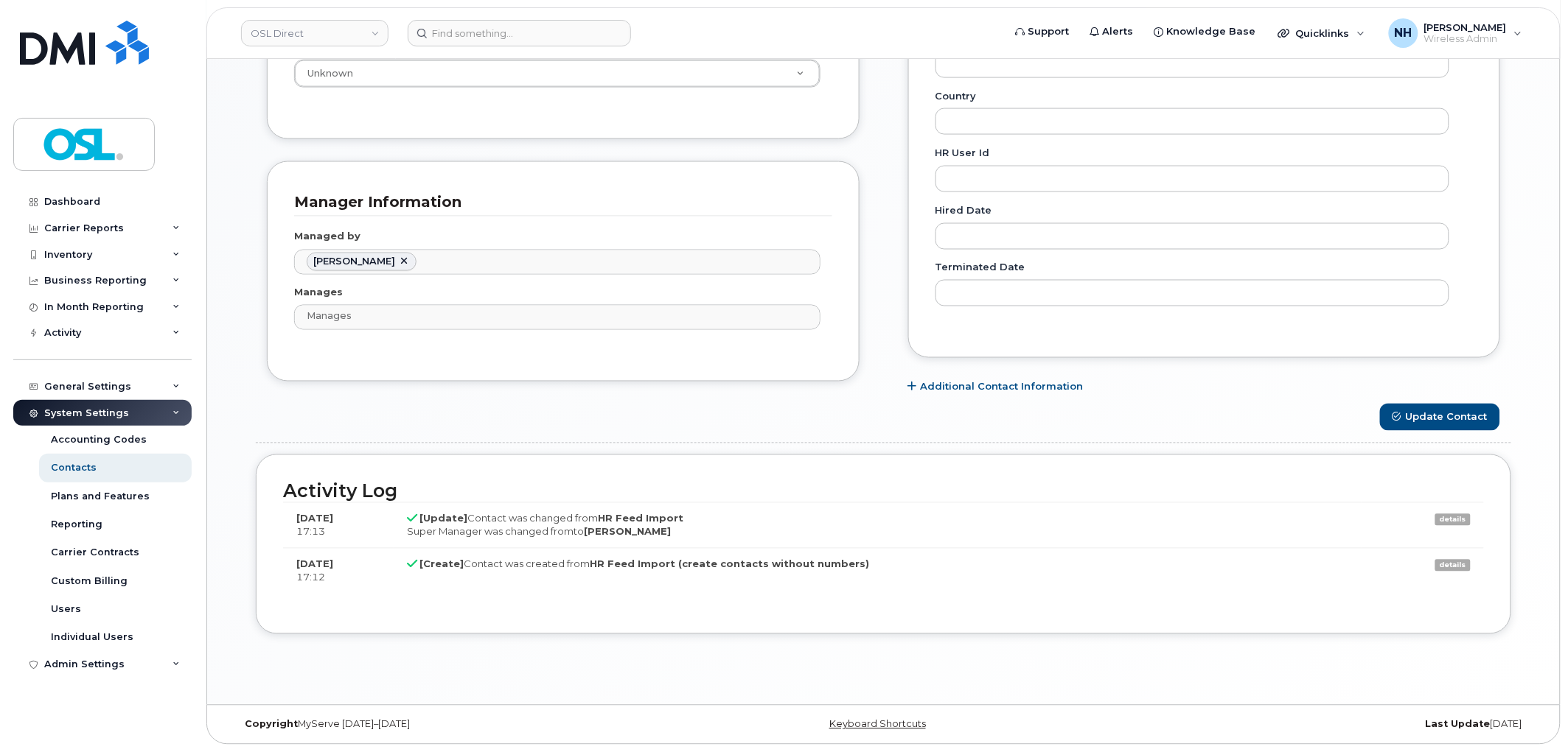
click at [1431, 470] on div "Activity Log Aug 08, 2025 17:13 [Update] Contact was changed from HR Feed Impor…" at bounding box center [884, 545] width 1256 height 180
click at [1436, 446] on form "General Name * Maurice Talla Preferred Name Email maurice.talla@osldirect.com R…" at bounding box center [884, 41] width 1256 height 1186
click at [1440, 426] on button "Update Contact" at bounding box center [1439, 417] width 120 height 28
